Goal: Information Seeking & Learning: Check status

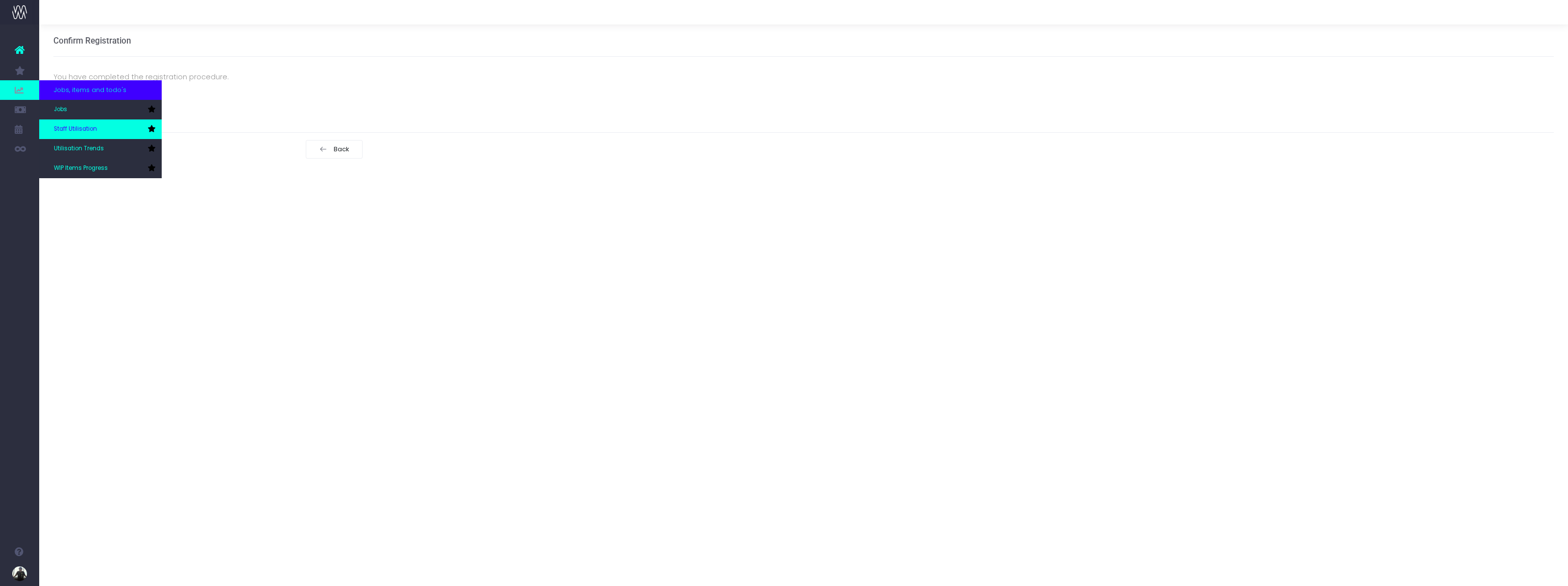
click at [78, 132] on span "Staff Utilisation" at bounding box center [75, 129] width 43 height 9
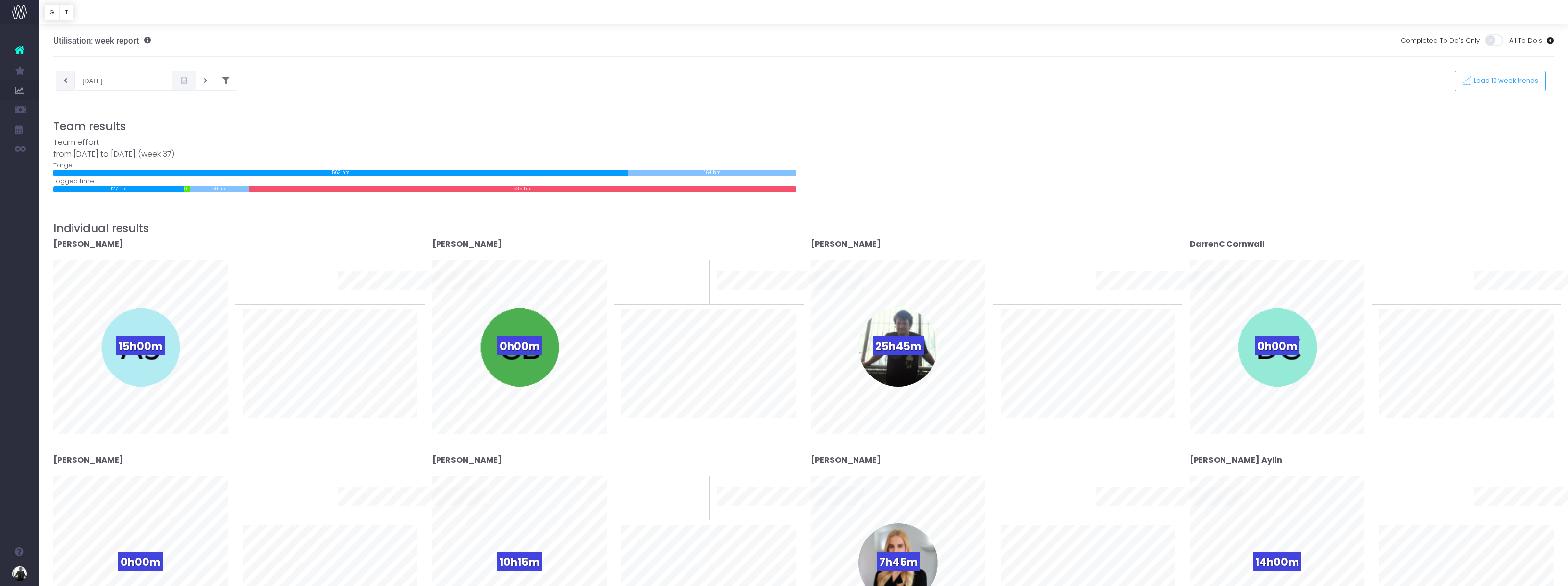
click at [64, 85] on button at bounding box center [65, 81] width 19 height 20
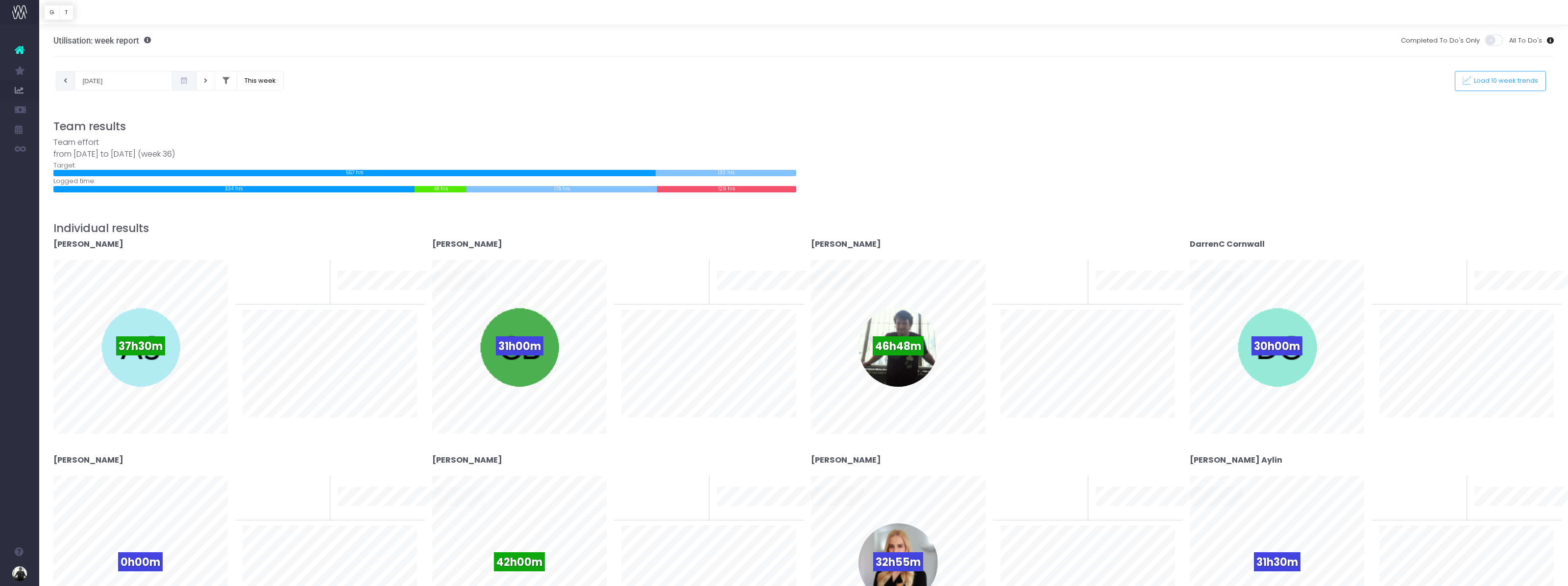
click at [68, 82] on button at bounding box center [65, 81] width 19 height 20
type input "27-08-2025"
click at [502, 76] on div "27-08-2025 This week Load 10 week trends" at bounding box center [804, 81] width 1516 height 20
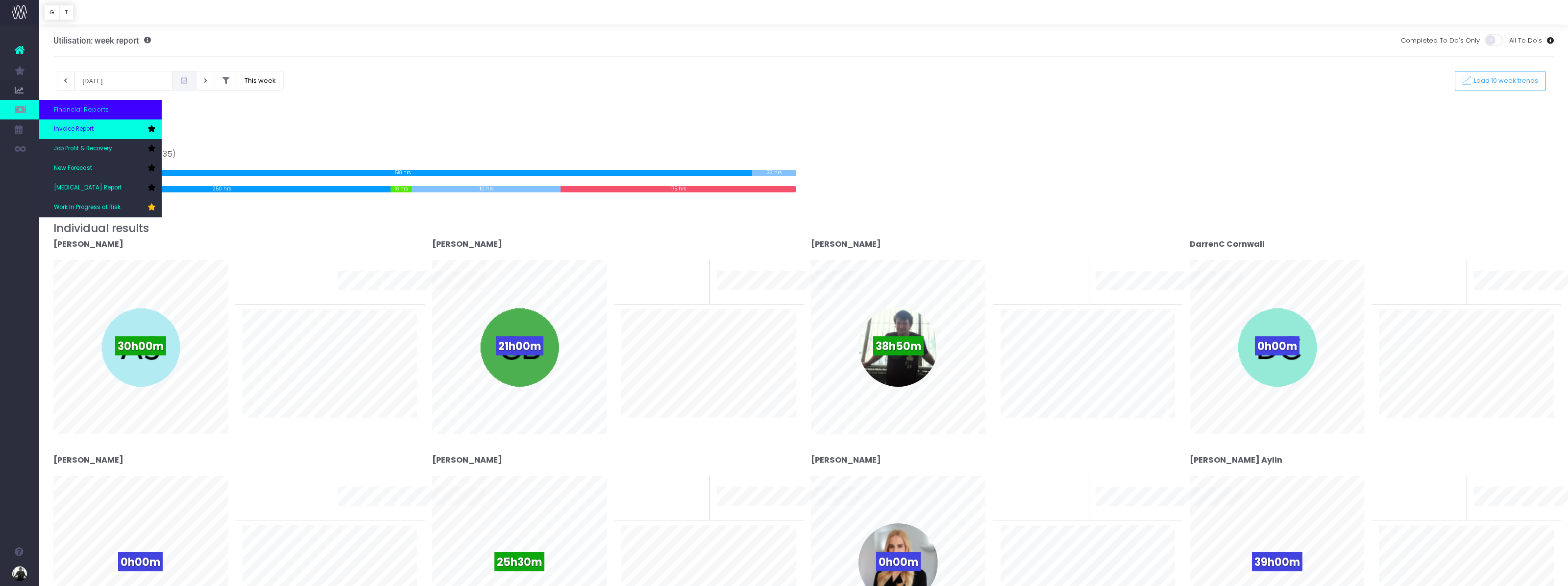
click at [80, 129] on span "Invoice Report" at bounding box center [73, 129] width 40 height 9
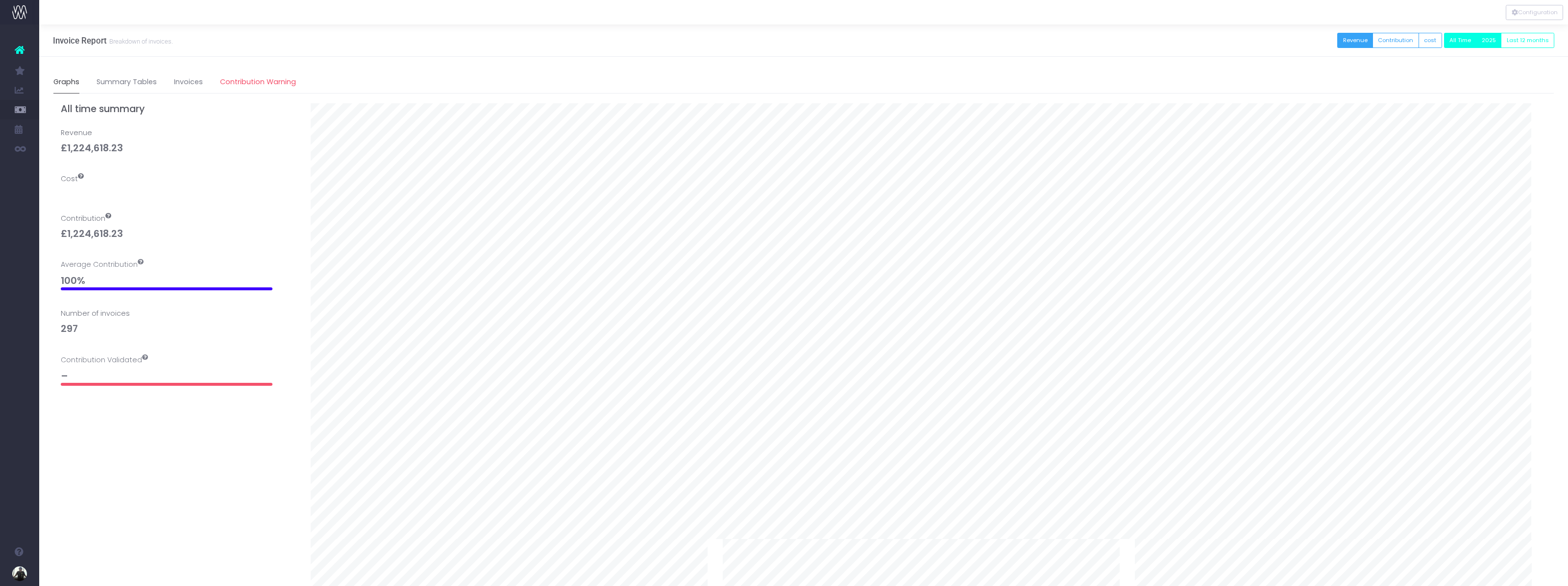
click at [1492, 40] on button "2025" at bounding box center [1489, 40] width 25 height 15
click at [1468, 46] on button "All Time" at bounding box center [1461, 40] width 33 height 15
click at [1492, 44] on button "2025" at bounding box center [1489, 40] width 25 height 15
click at [178, 85] on link "Invoices" at bounding box center [189, 82] width 29 height 22
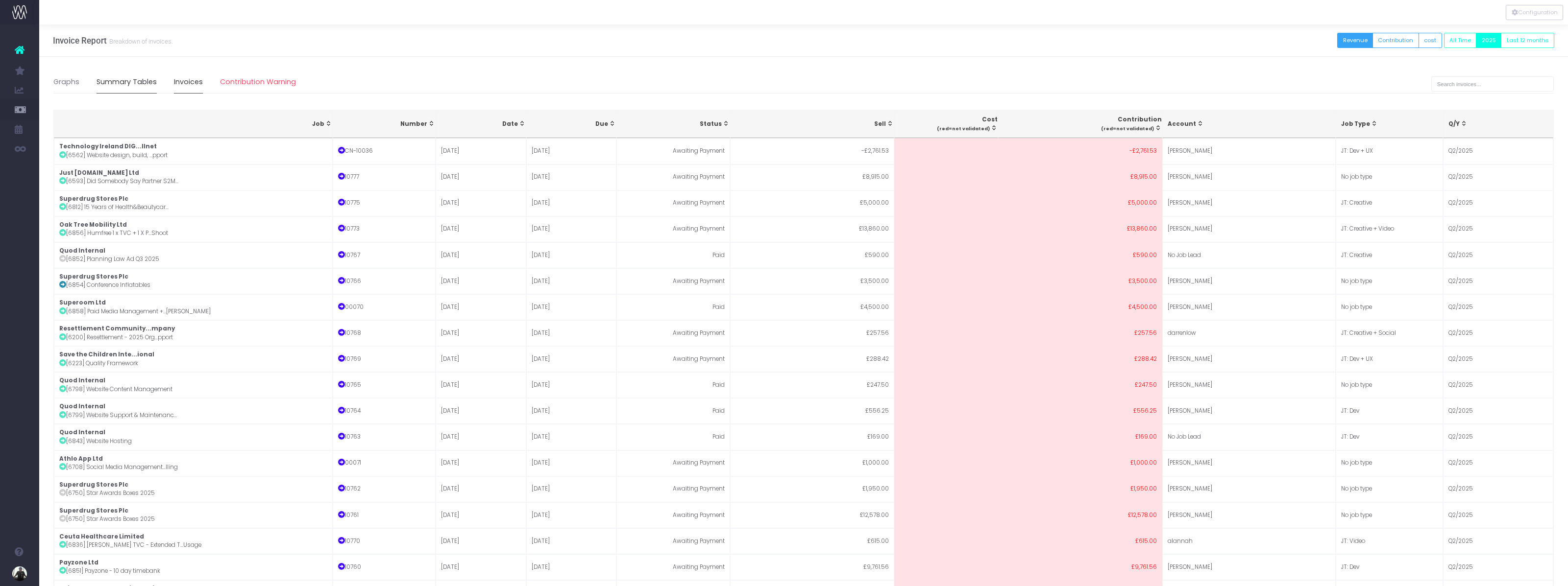
click at [138, 84] on link "Summary Tables" at bounding box center [126, 82] width 60 height 22
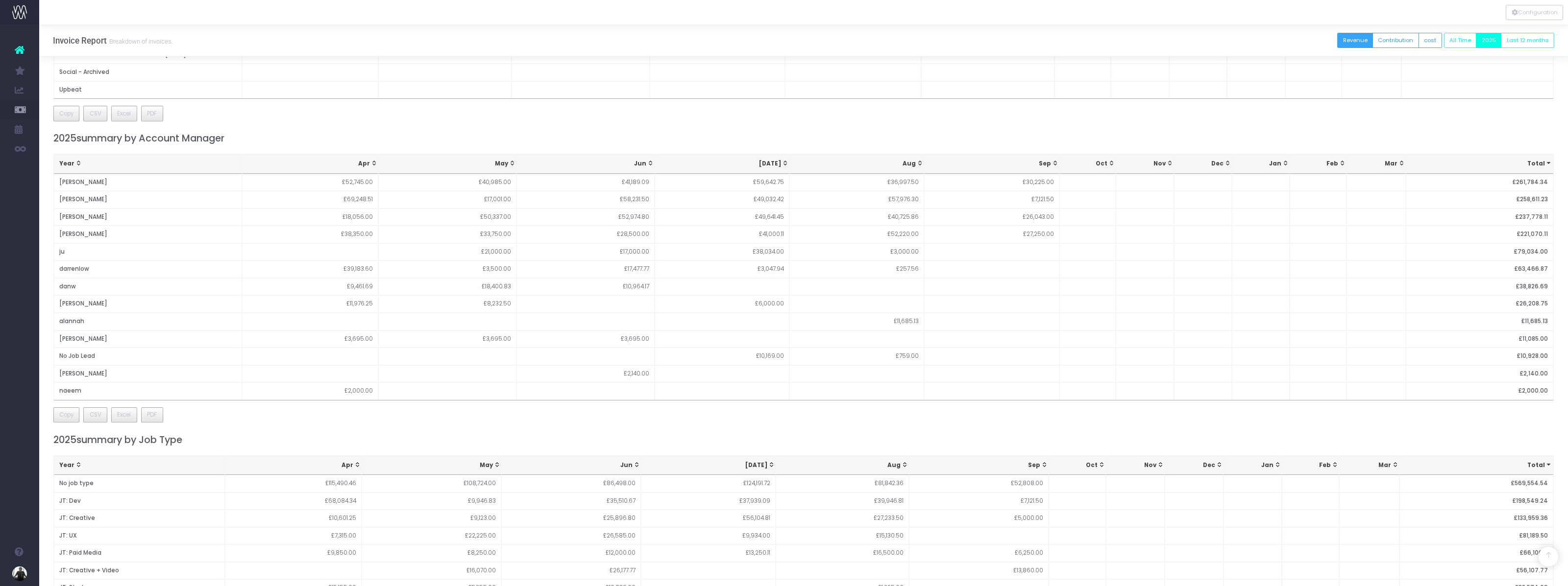
scroll to position [525, 0]
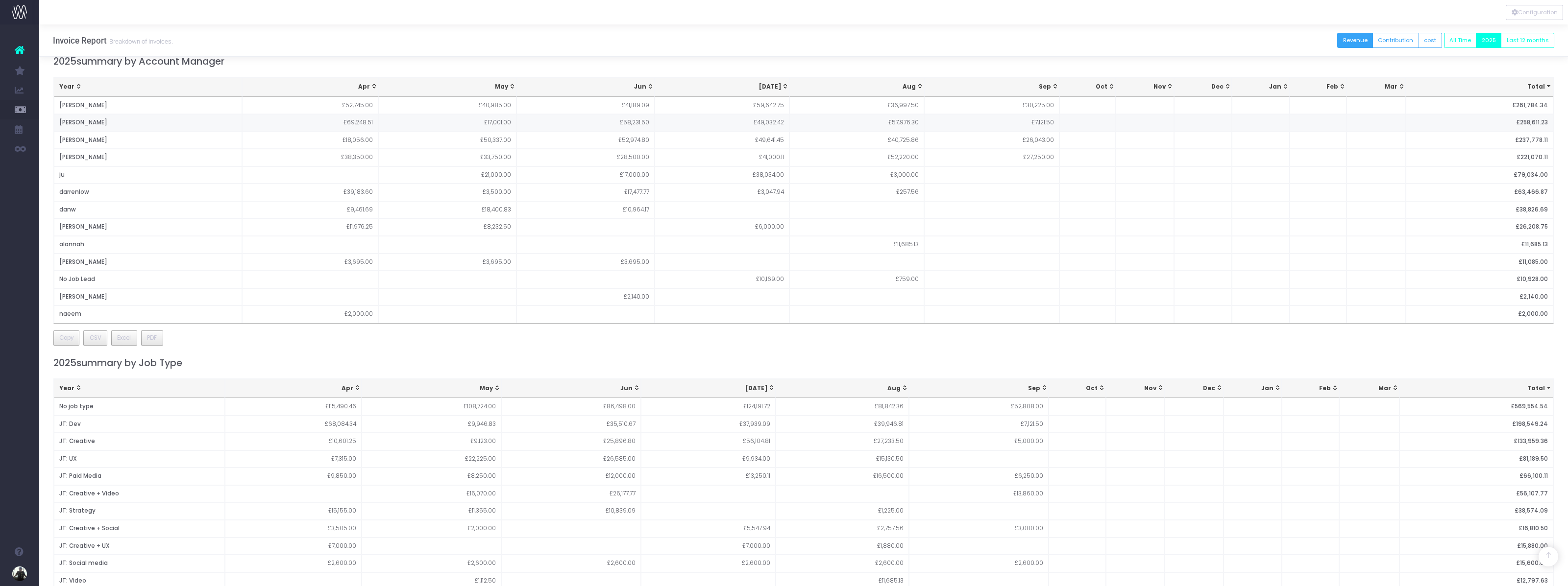
click at [445, 122] on td "£17,001.00" at bounding box center [447, 123] width 138 height 18
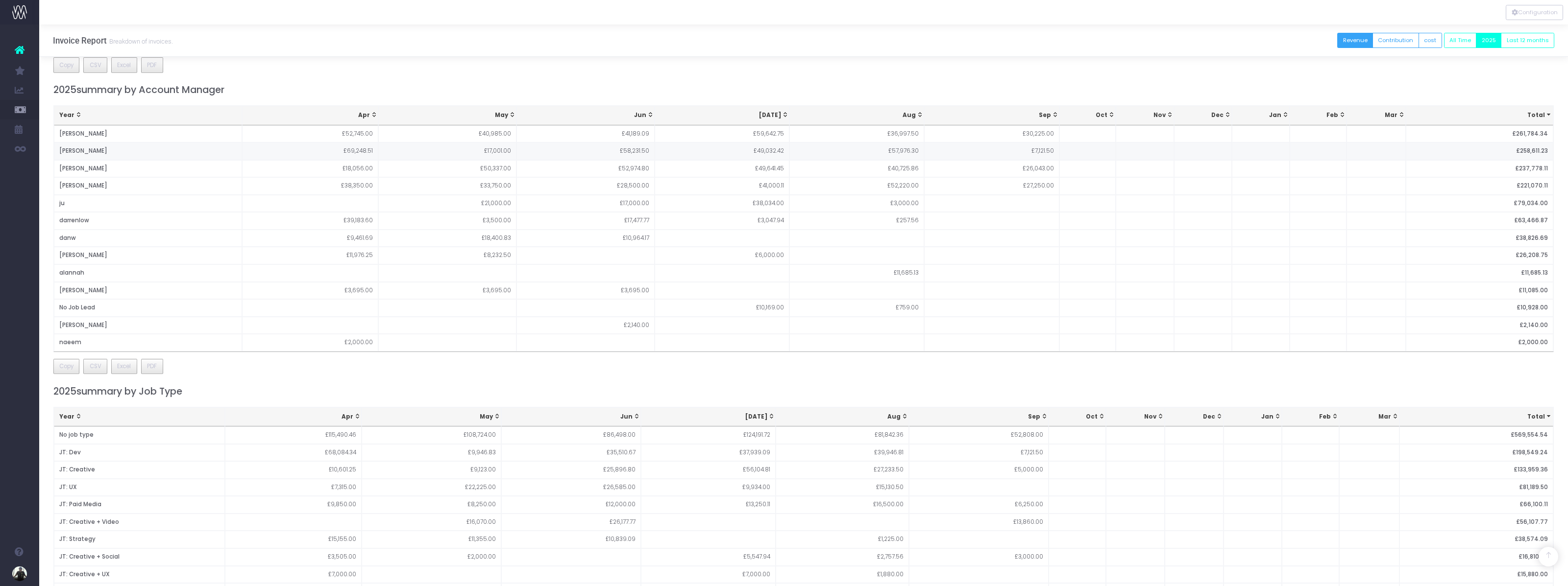
scroll to position [0, 0]
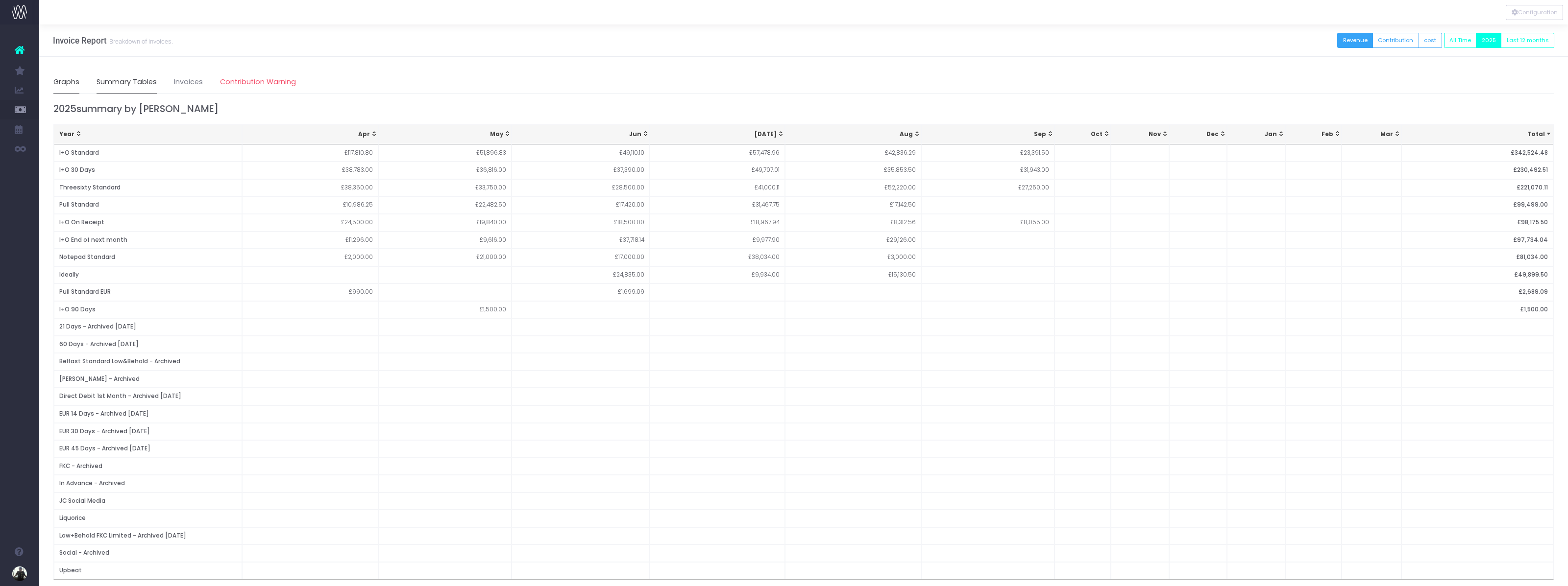
click at [63, 83] on link "Graphs" at bounding box center [66, 82] width 26 height 22
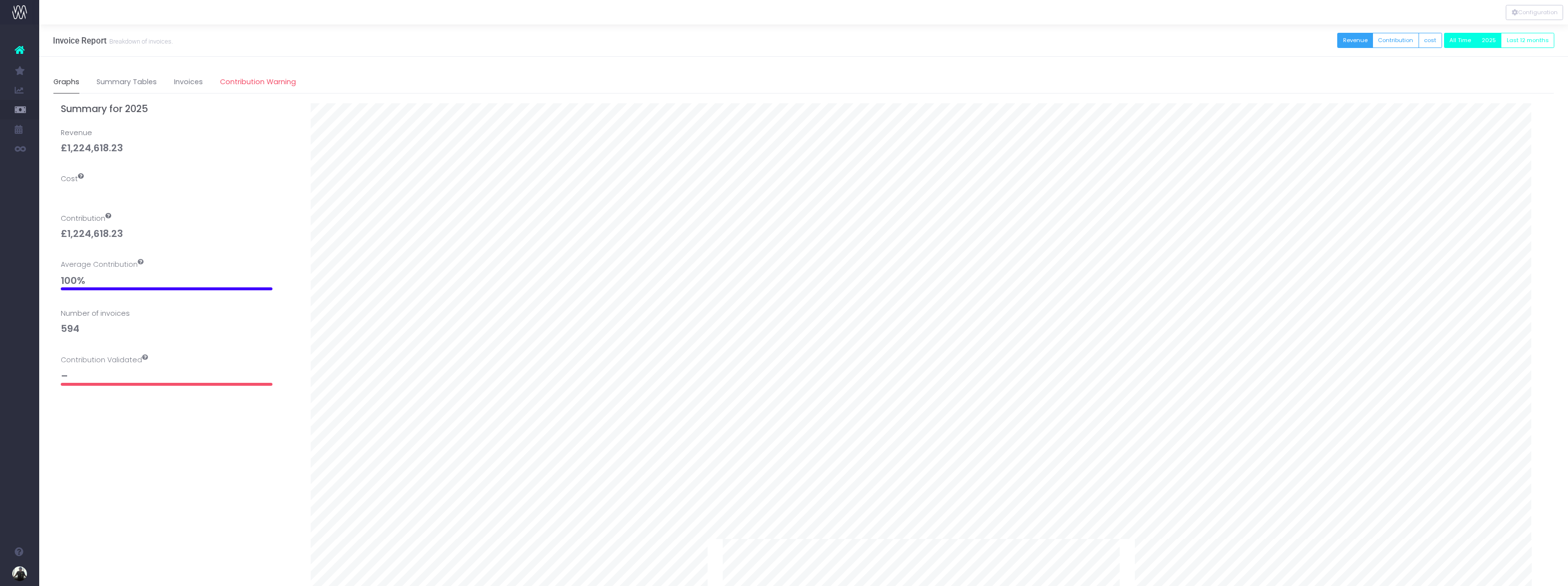
click at [1465, 42] on button "All Time" at bounding box center [1461, 40] width 33 height 15
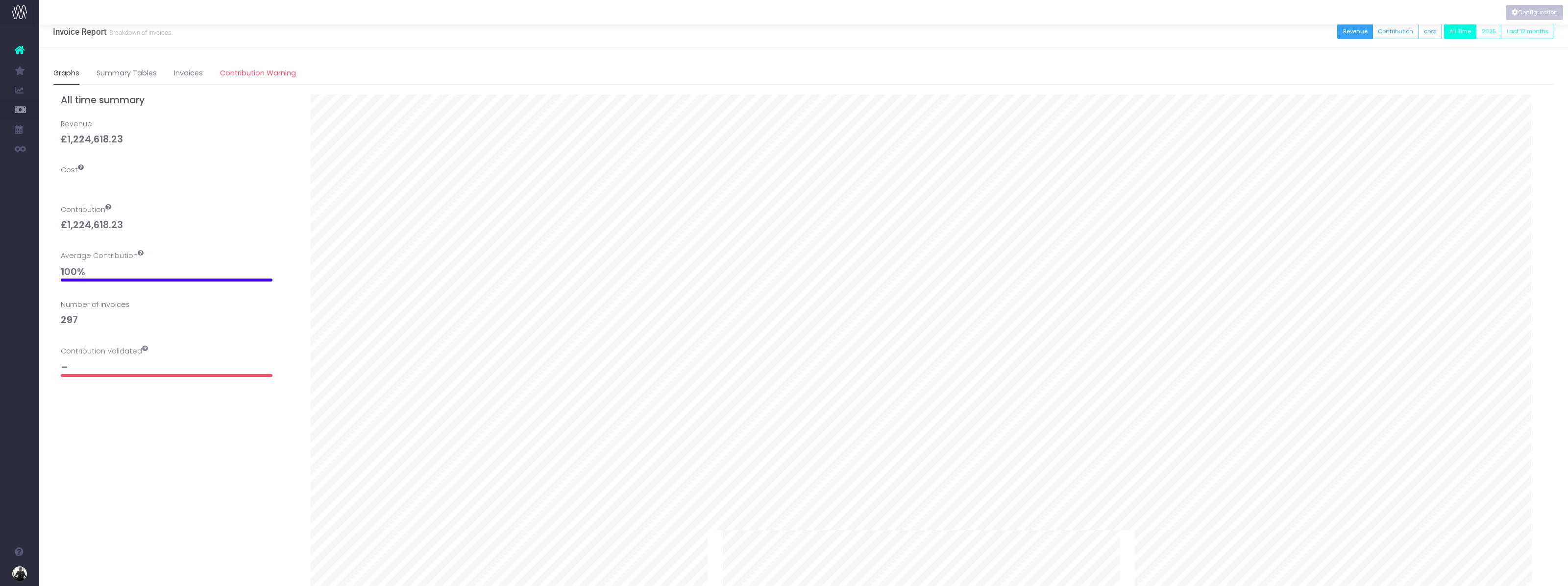
click at [1532, 11] on button "Configuration" at bounding box center [1534, 12] width 58 height 15
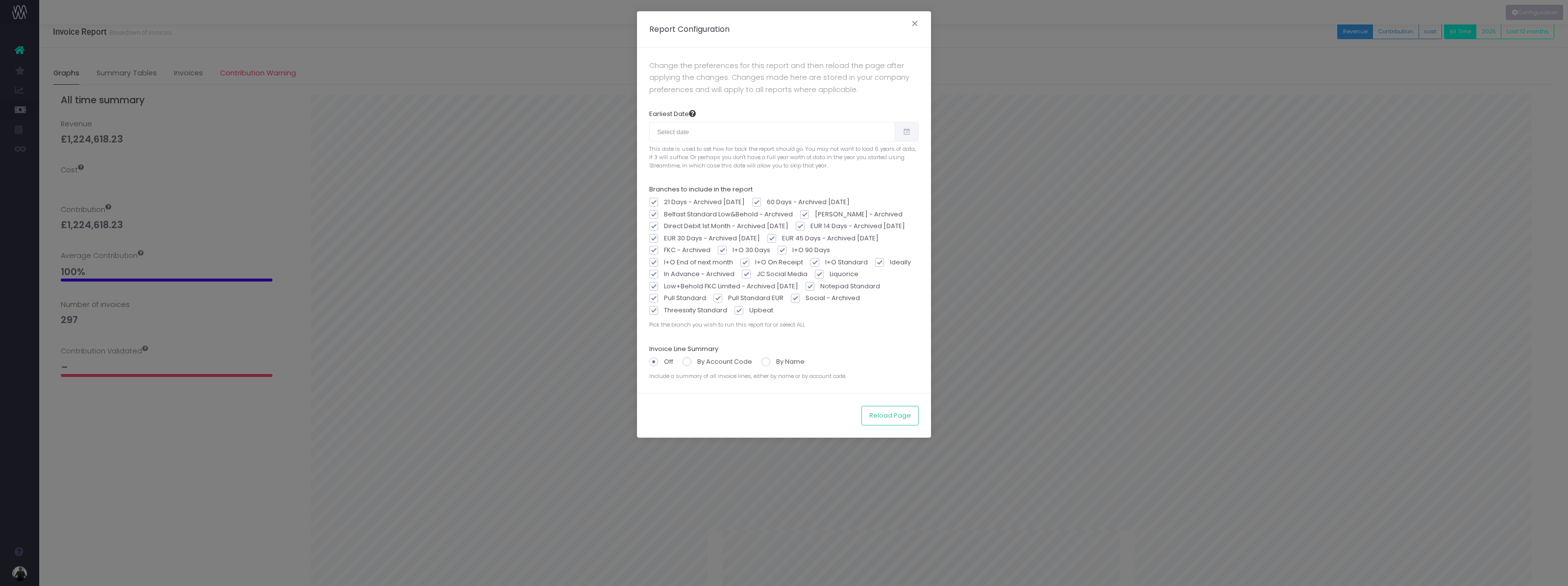
type input "04/01/2025"
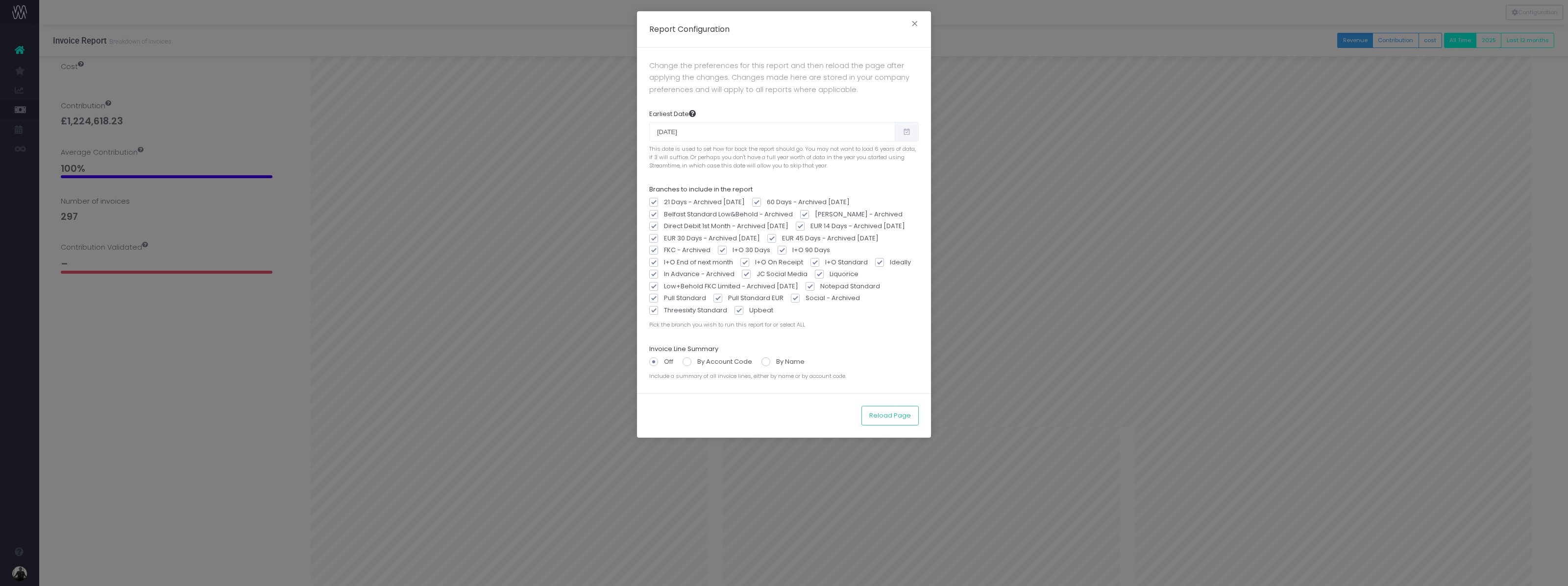
scroll to position [0, 0]
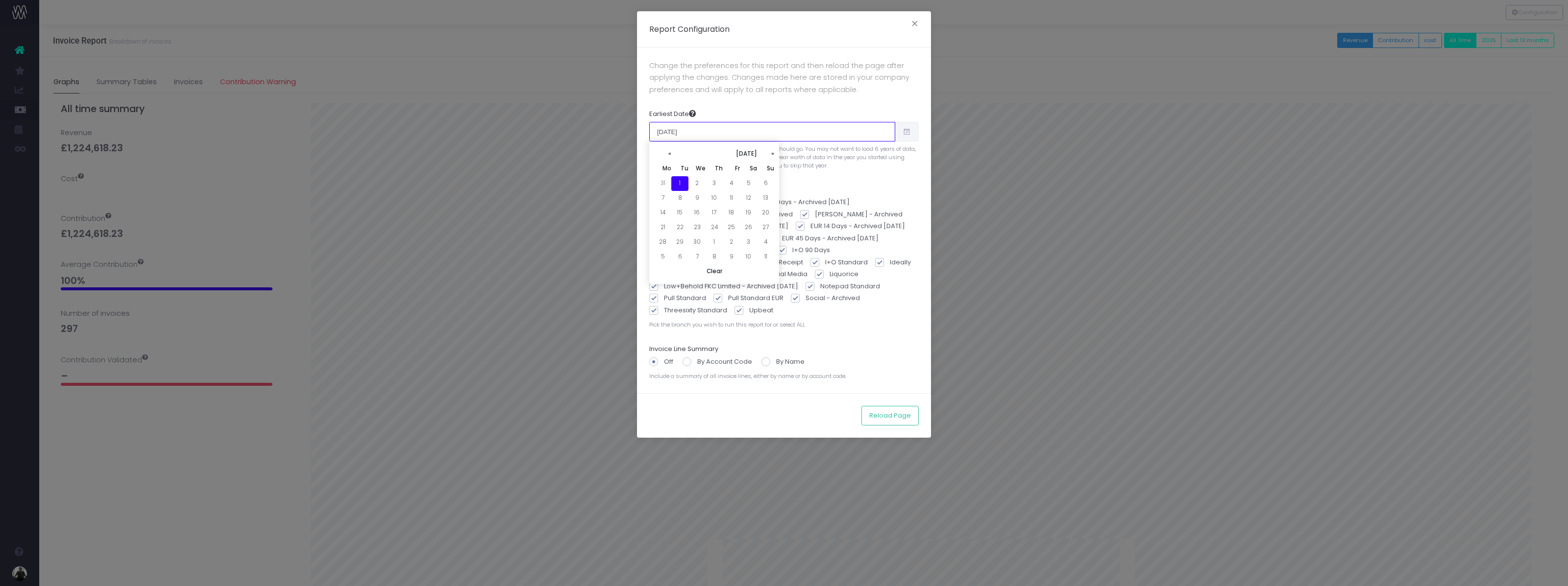
click at [768, 131] on input "04/01/2025" at bounding box center [772, 132] width 246 height 20
click at [671, 153] on th "April 2025" at bounding box center [714, 154] width 86 height 15
click at [671, 153] on th "2025" at bounding box center [714, 154] width 91 height 15
click at [0, 0] on th "2020-2029" at bounding box center [0, 0] width 0 height 0
click at [663, 153] on th "«" at bounding box center [661, 154] width 15 height 15
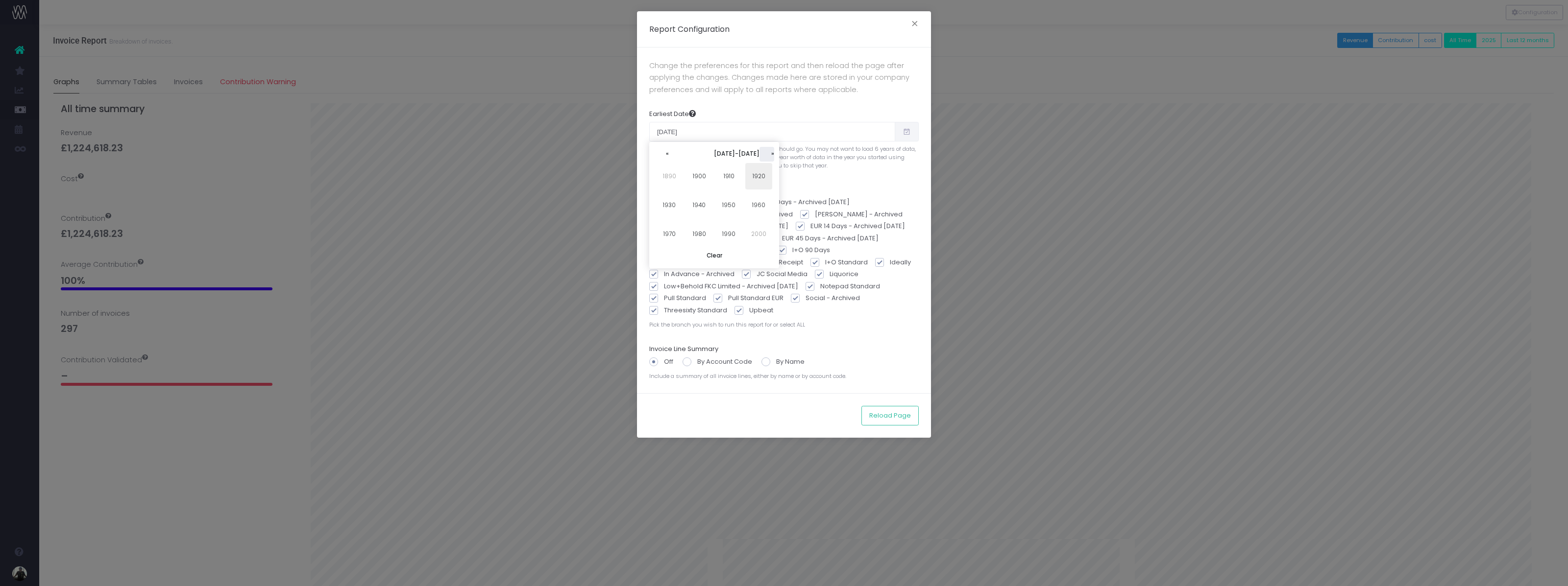
click at [767, 150] on th "»" at bounding box center [767, 154] width 15 height 15
click at [664, 155] on th "«" at bounding box center [661, 154] width 15 height 15
click at [721, 175] on span "2010" at bounding box center [729, 177] width 27 height 26
click at [894, 425] on button "Reload Page" at bounding box center [890, 416] width 58 height 20
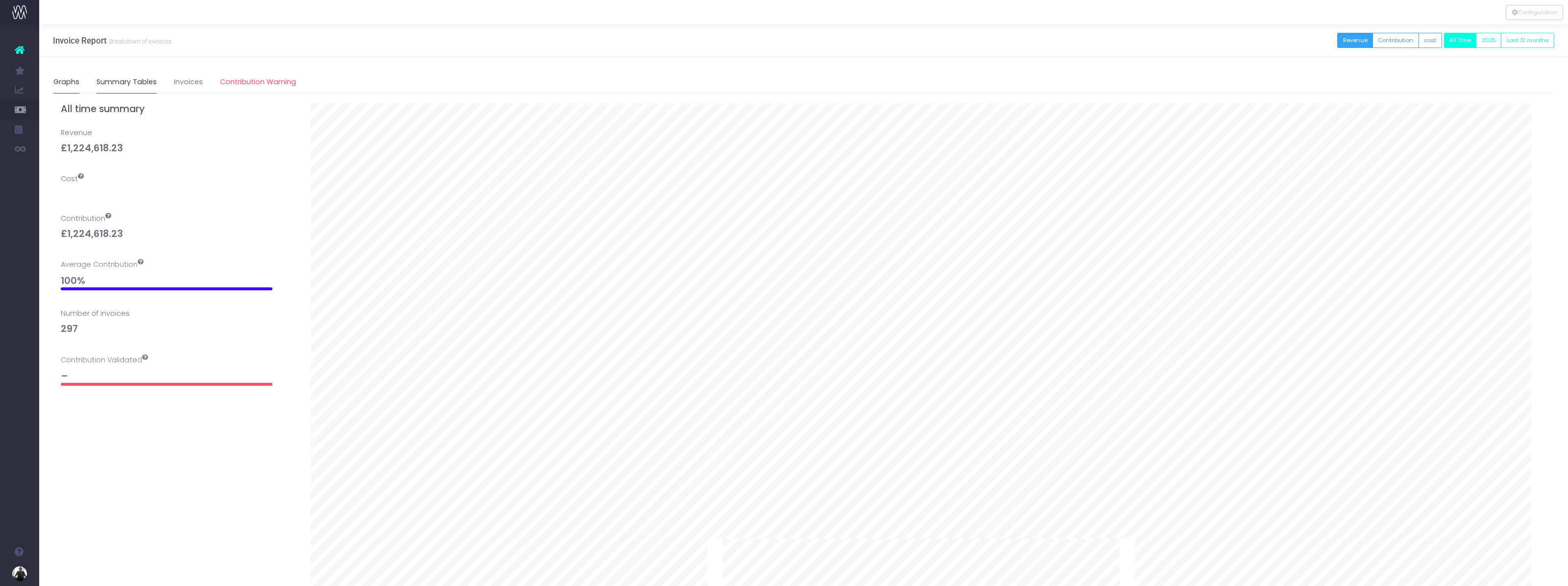
click at [105, 83] on link "Summary Tables" at bounding box center [126, 82] width 60 height 22
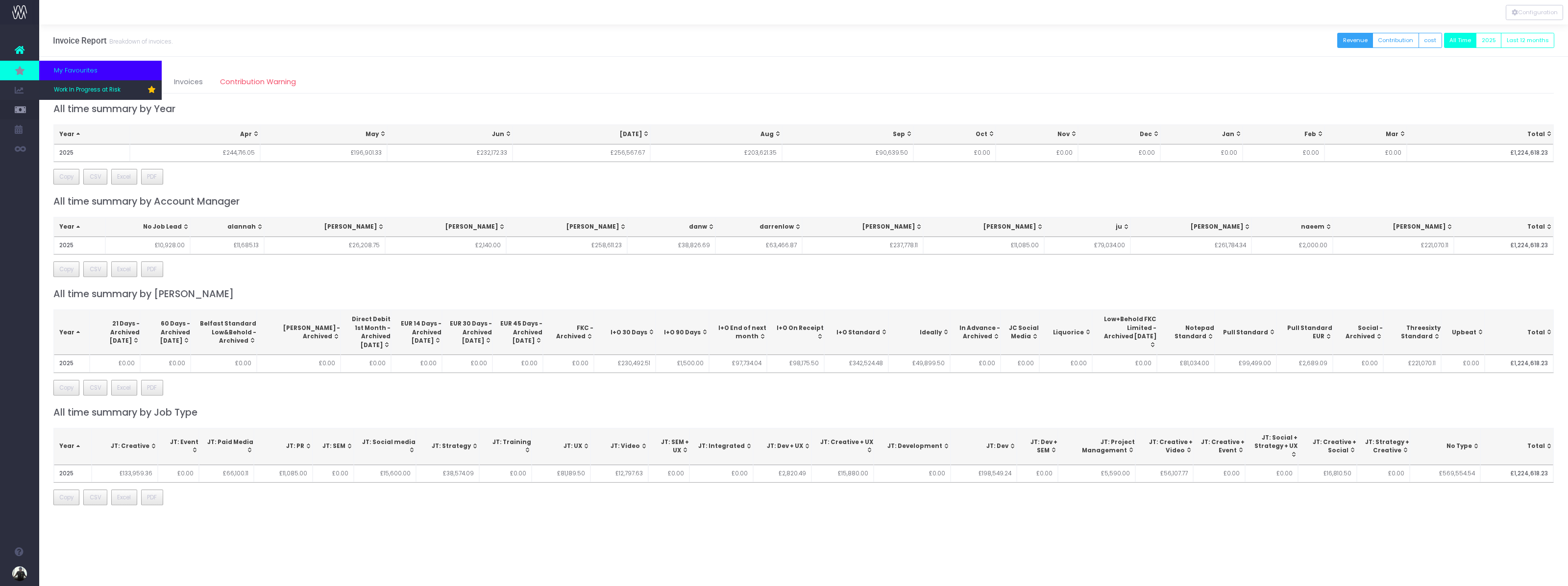
click at [29, 75] on link at bounding box center [19, 71] width 39 height 20
click at [88, 92] on span "Work In Progress at Risk" at bounding box center [87, 90] width 67 height 9
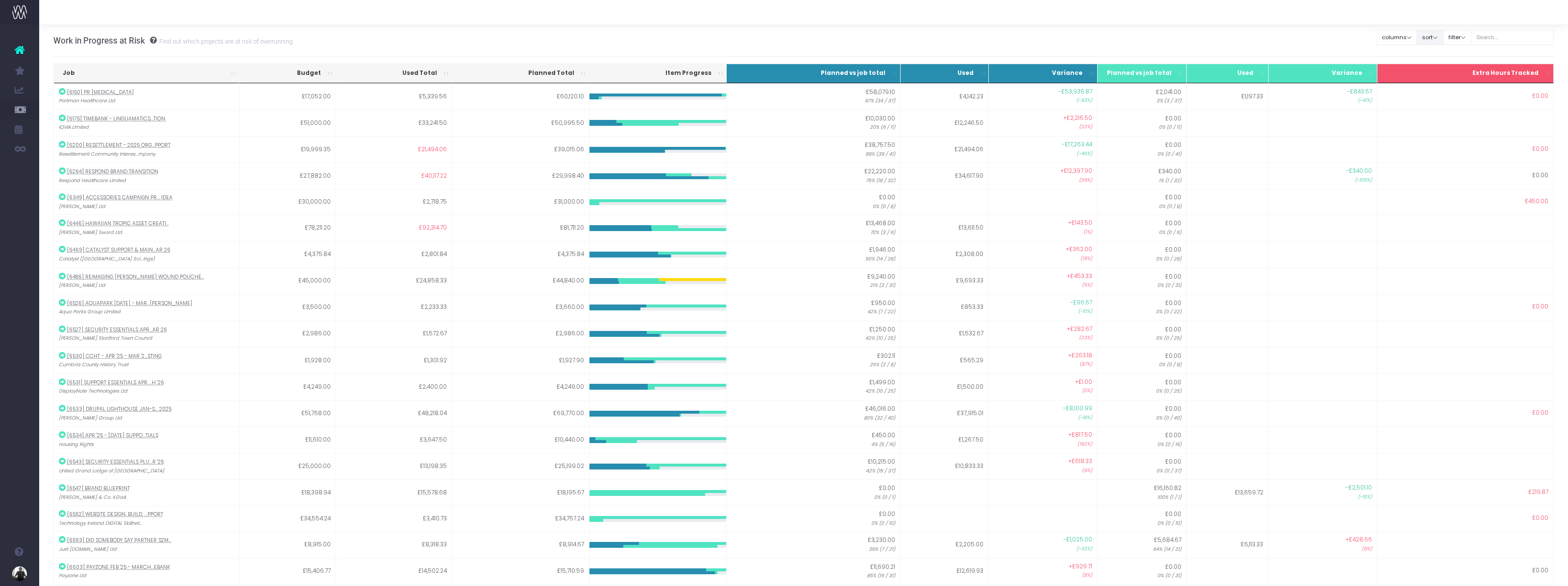
click at [1444, 37] on button "sort" at bounding box center [1430, 37] width 27 height 15
click at [1465, 38] on button "filter" at bounding box center [1457, 37] width 28 height 15
click at [1394, 73] on span at bounding box center [1391, 69] width 9 height 9
click at [1401, 71] on input "All" at bounding box center [1405, 68] width 7 height 7
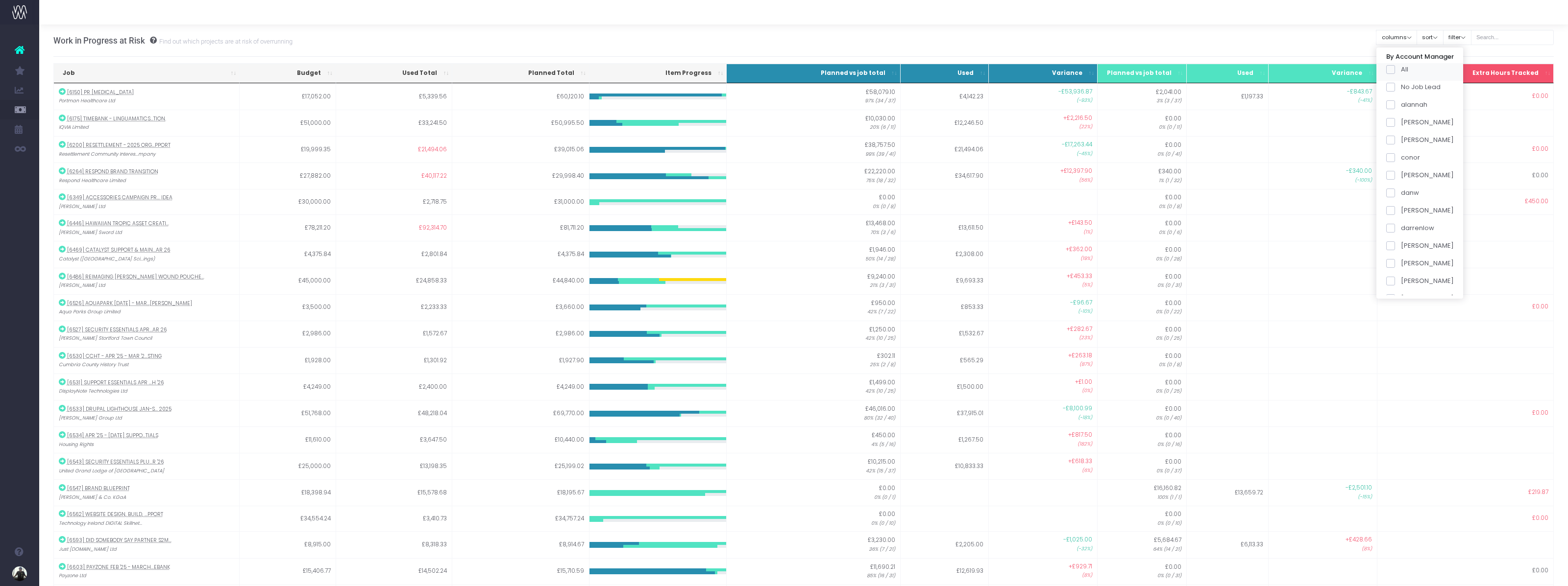
checkbox input "false"
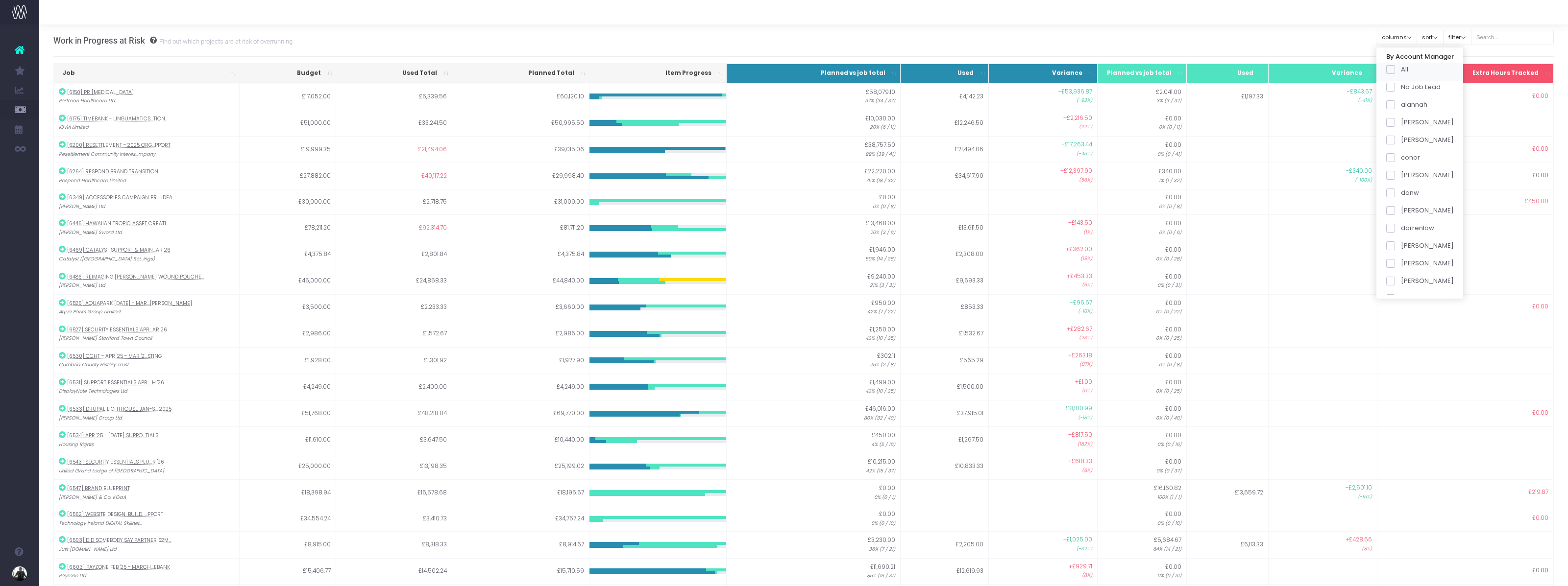
checkbox input "false"
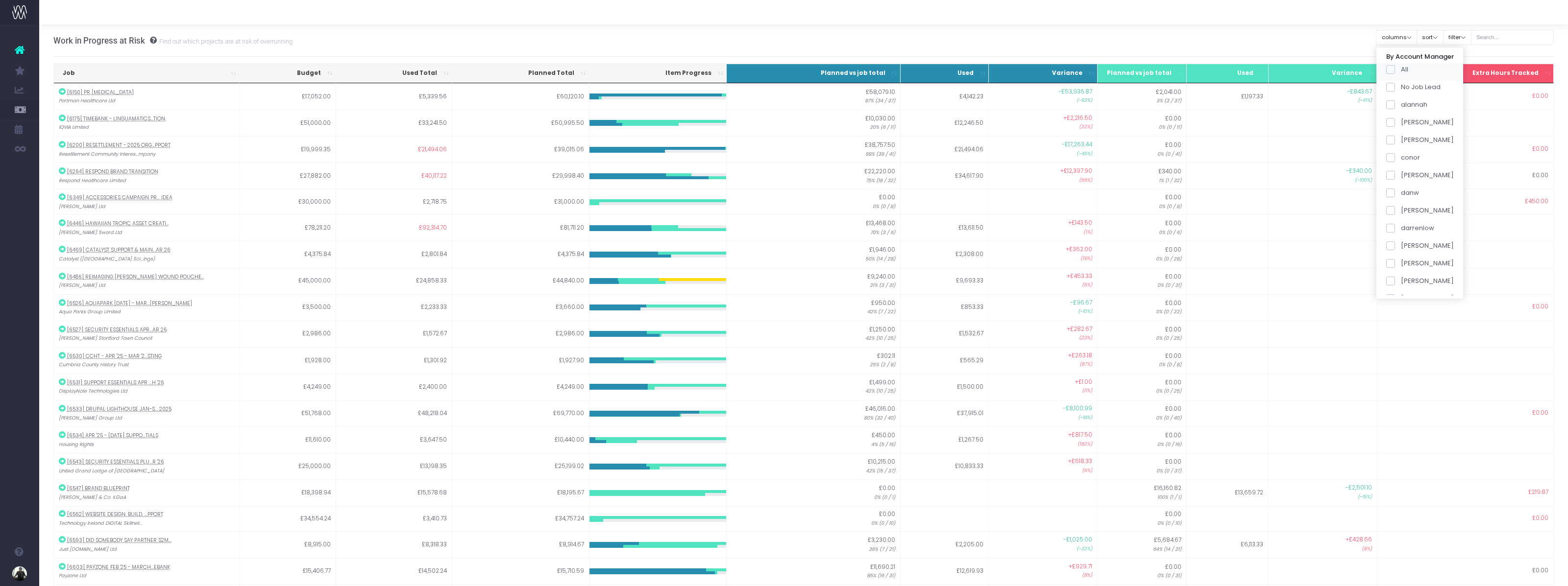
checkbox input "false"
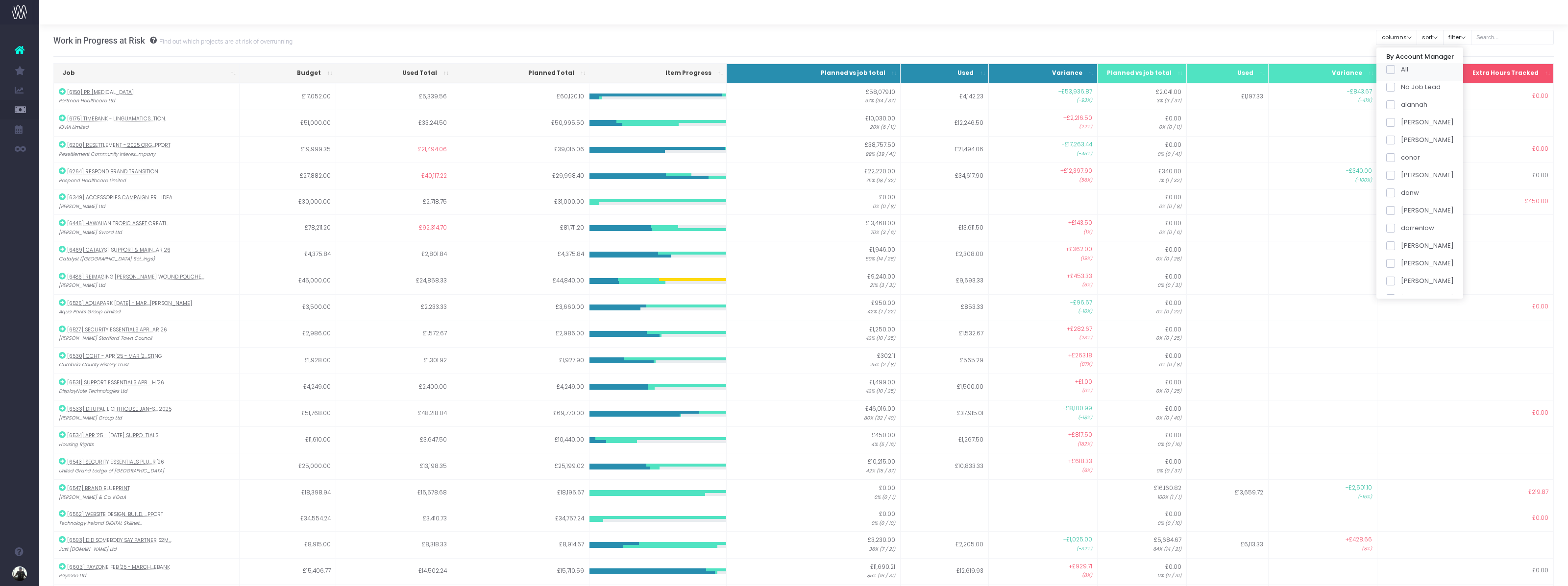
checkbox input "false"
click at [1392, 178] on span at bounding box center [1391, 175] width 9 height 9
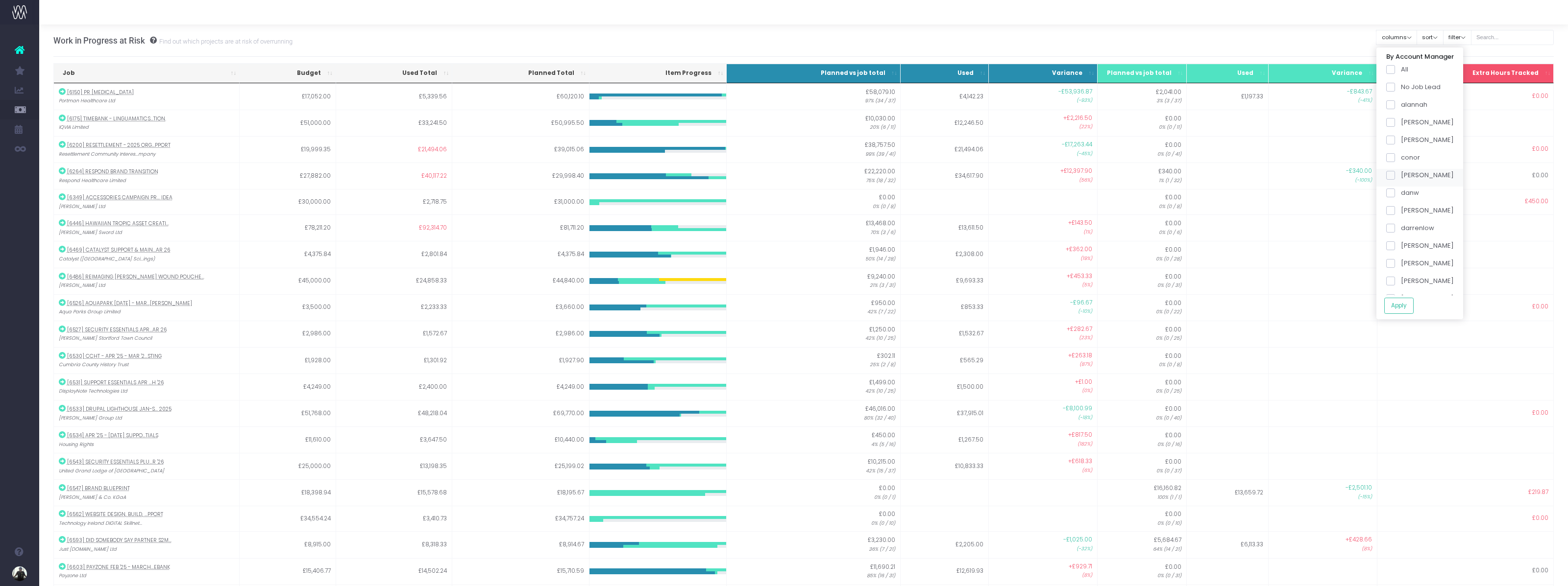
click at [1401, 177] on input "[PERSON_NAME]" at bounding box center [1405, 174] width 7 height 7
checkbox input "true"
click at [1403, 302] on button "Apply" at bounding box center [1399, 306] width 29 height 16
